Goal: Information Seeking & Learning: Learn about a topic

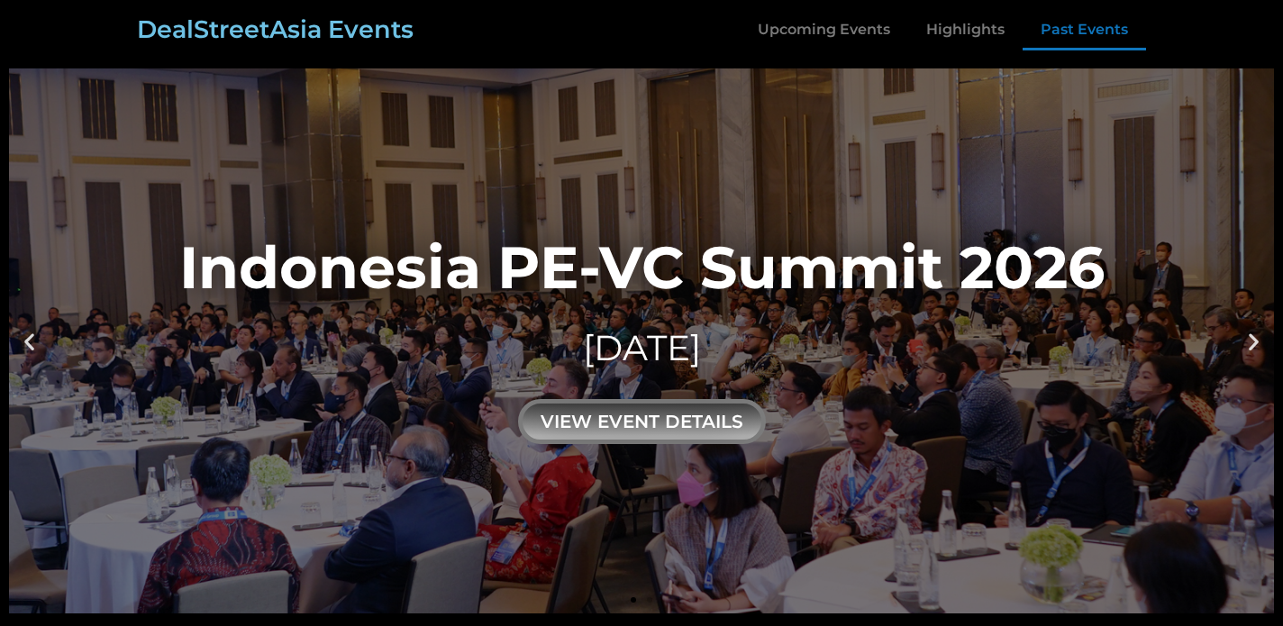
click at [1043, 29] on link "Past Events" at bounding box center [1084, 29] width 123 height 41
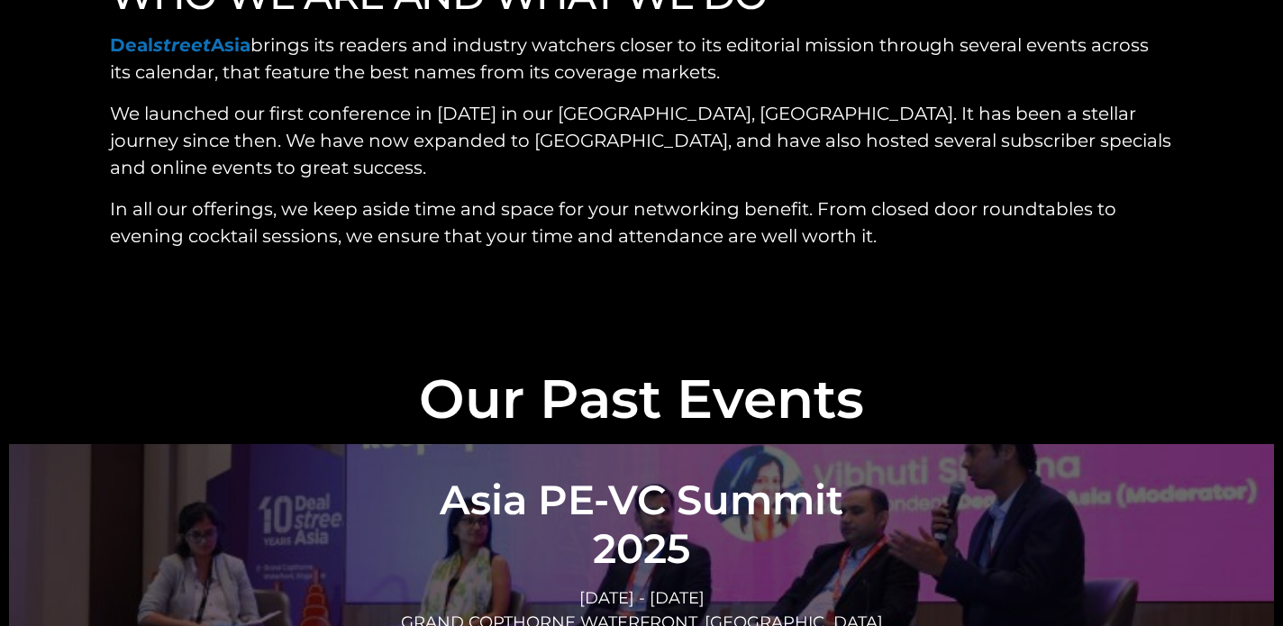
scroll to position [6292, 0]
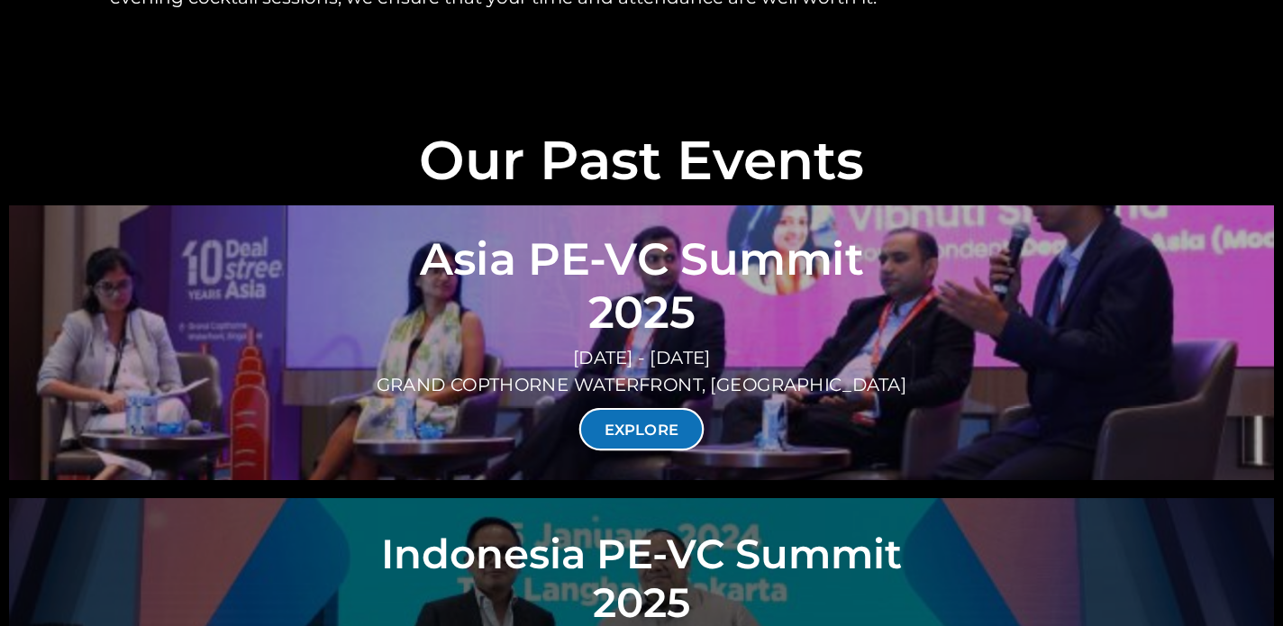
click at [640, 408] on link "EXPLORE" at bounding box center [641, 429] width 125 height 42
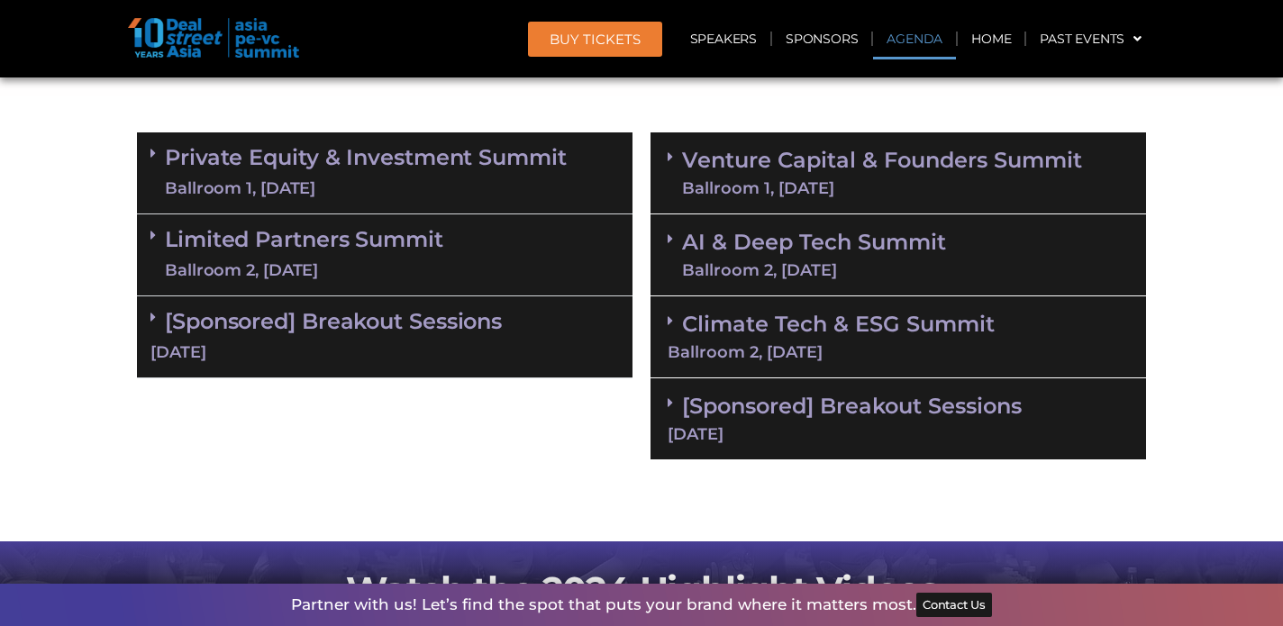
scroll to position [1090, 0]
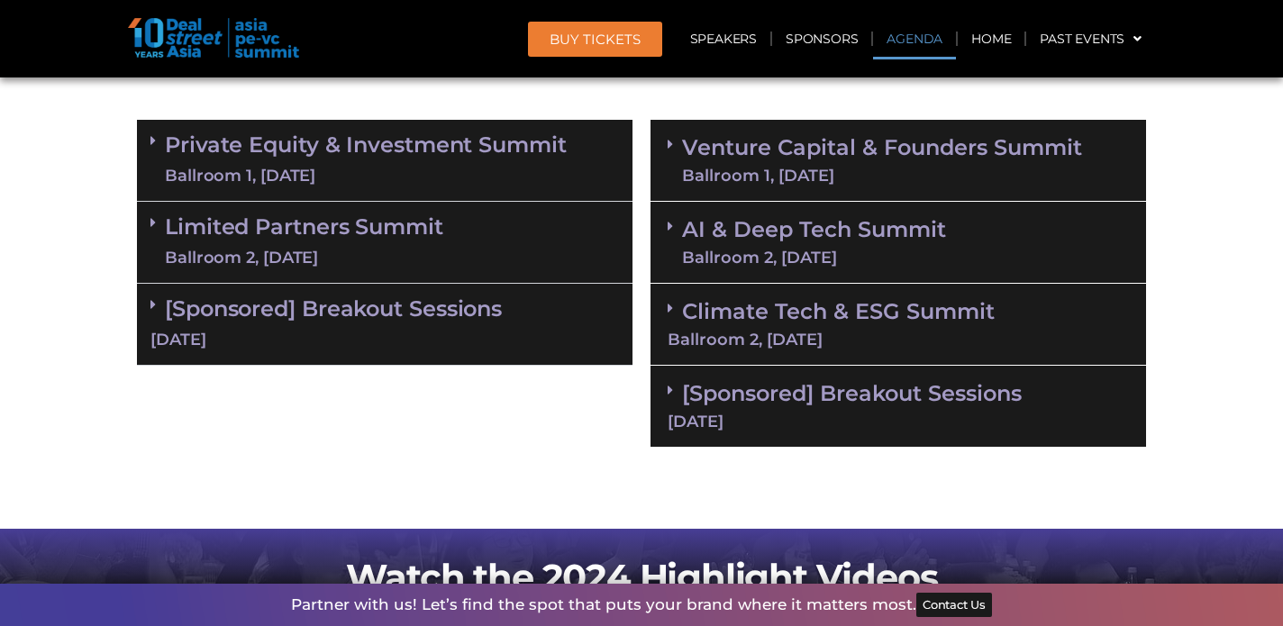
click at [699, 336] on div "Ballroom 2, [DATE]" at bounding box center [898, 340] width 461 height 16
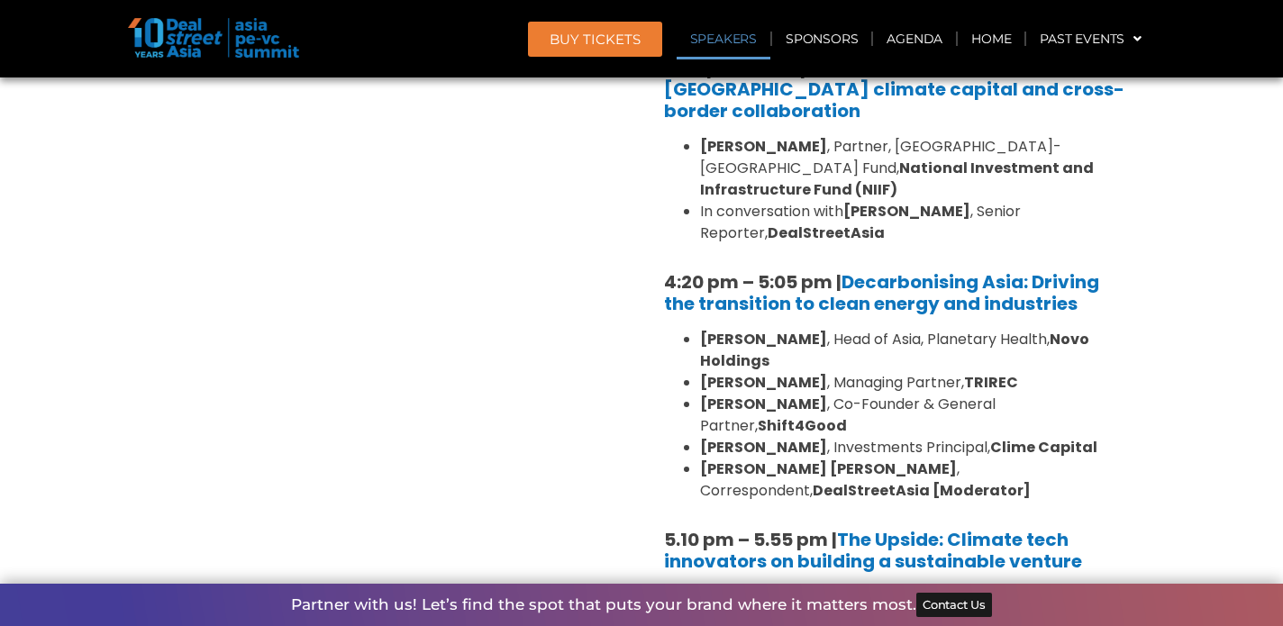
scroll to position [2231, 0]
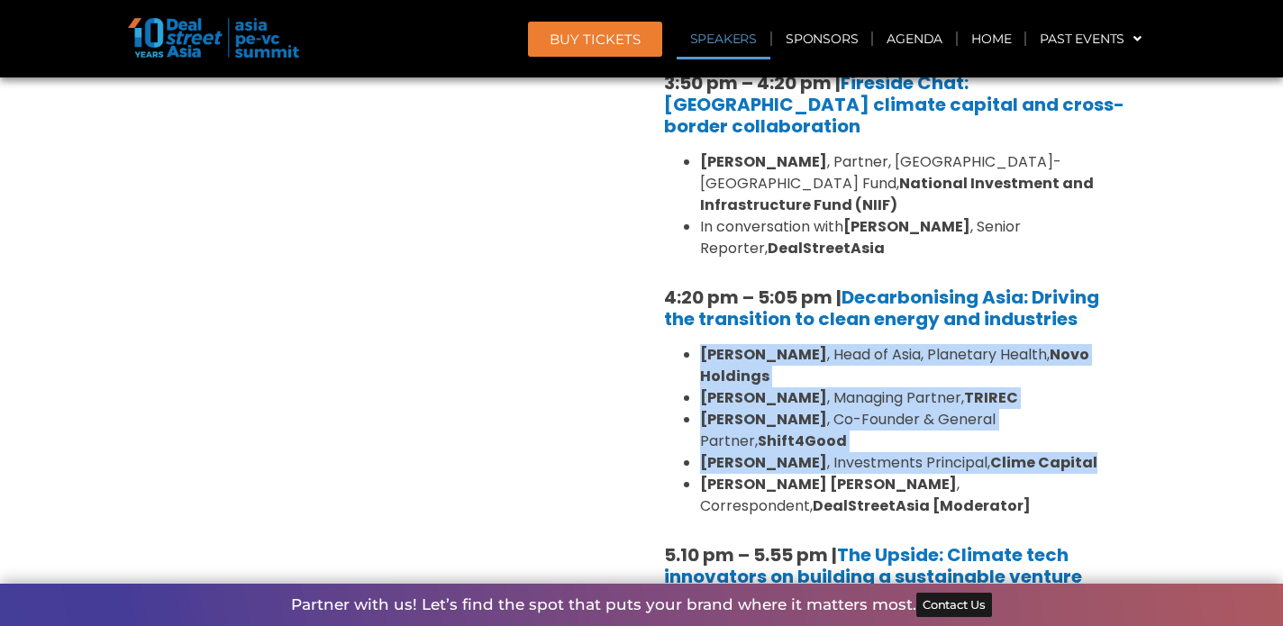
drag, startPoint x: 1089, startPoint y: 324, endPoint x: 677, endPoint y: 205, distance: 428.7
click at [677, 205] on div "1:40 pm – 1:45 pm | Welcome address to Climate Tech and ESG Summit track by [PE…" at bounding box center [899, 38] width 496 height 1628
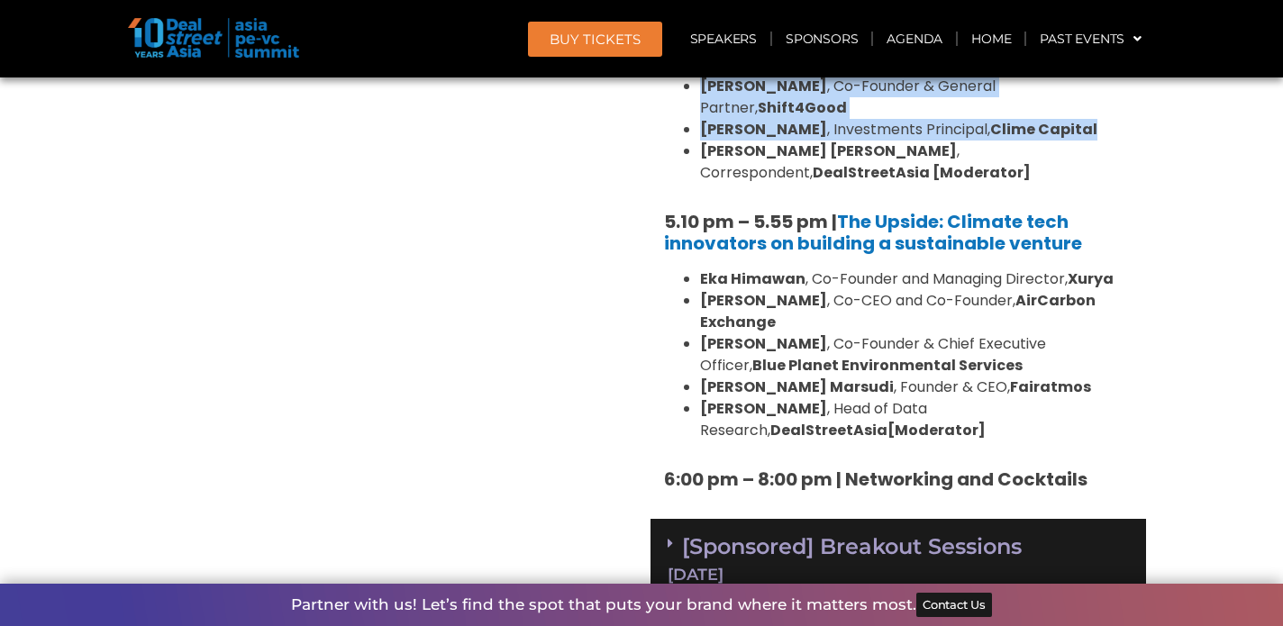
scroll to position [2217, 0]
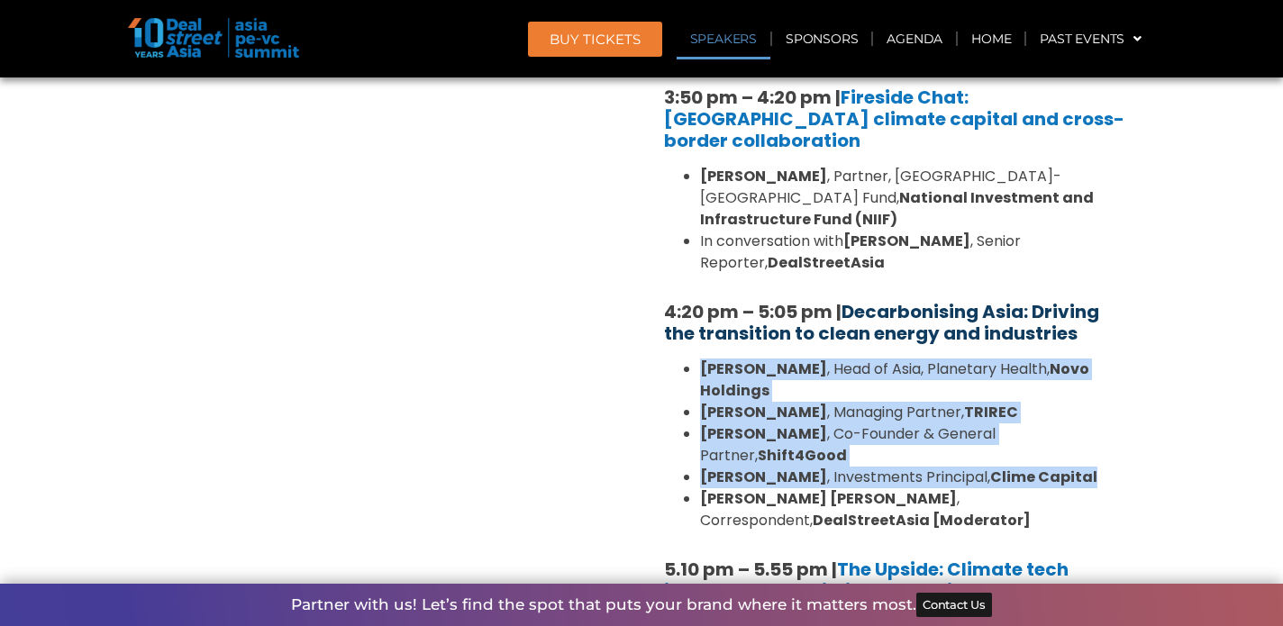
copy ul "[PERSON_NAME] , Head of Asia, Planetary Health, Novo Holdings [PERSON_NAME] , M…"
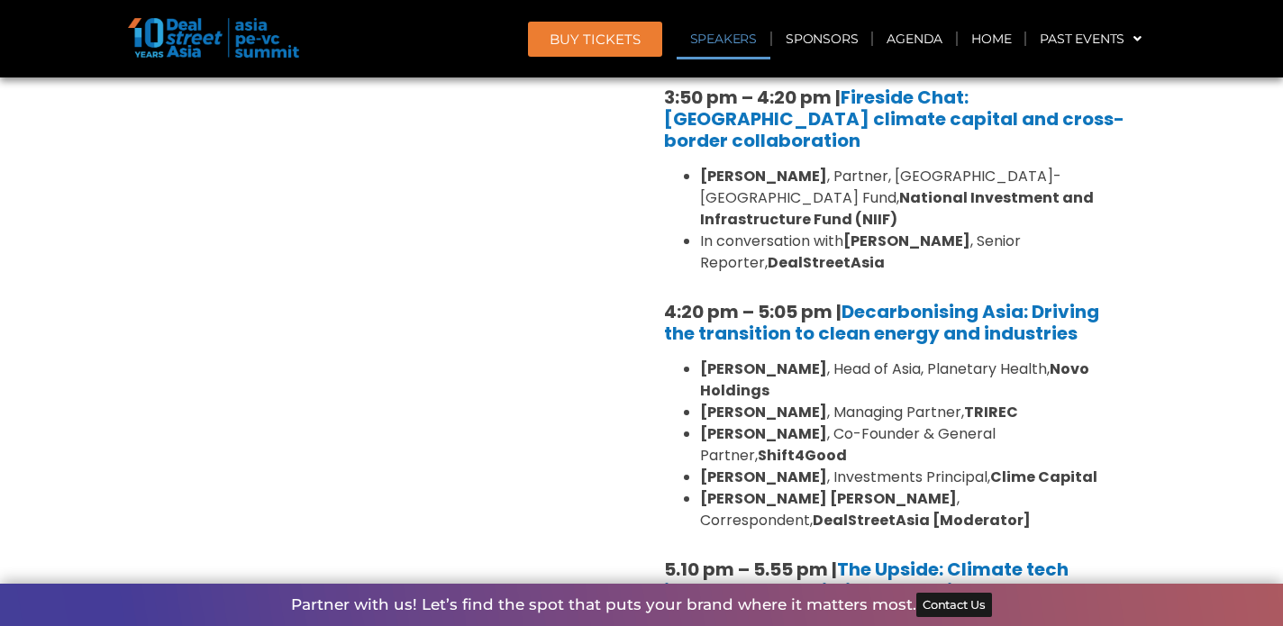
click at [792, 424] on b "[PERSON_NAME]" at bounding box center [763, 434] width 127 height 21
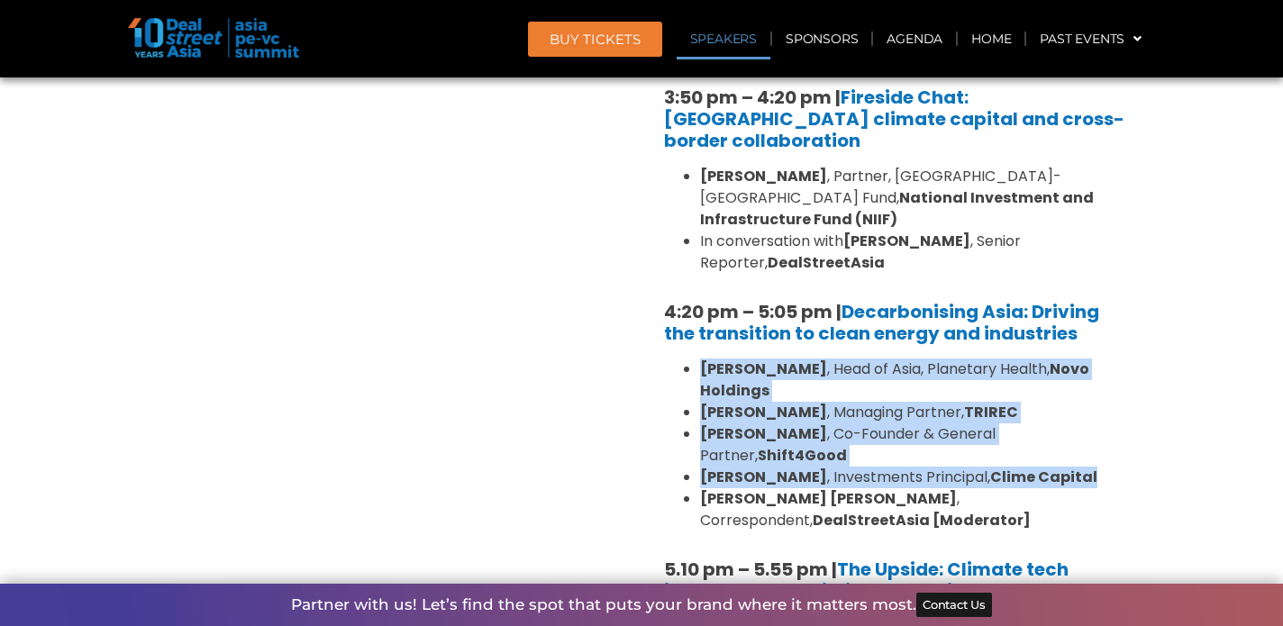
drag, startPoint x: 1095, startPoint y: 344, endPoint x: 696, endPoint y: 230, distance: 415.3
click at [696, 359] on ul "[PERSON_NAME] , Head of Asia, Planetary Health, Novo Holdings [PERSON_NAME] , M…" at bounding box center [898, 445] width 469 height 173
copy ul "[PERSON_NAME] , Head of Asia, Planetary Health, Novo Holdings [PERSON_NAME] , M…"
